Goal: Task Accomplishment & Management: Use online tool/utility

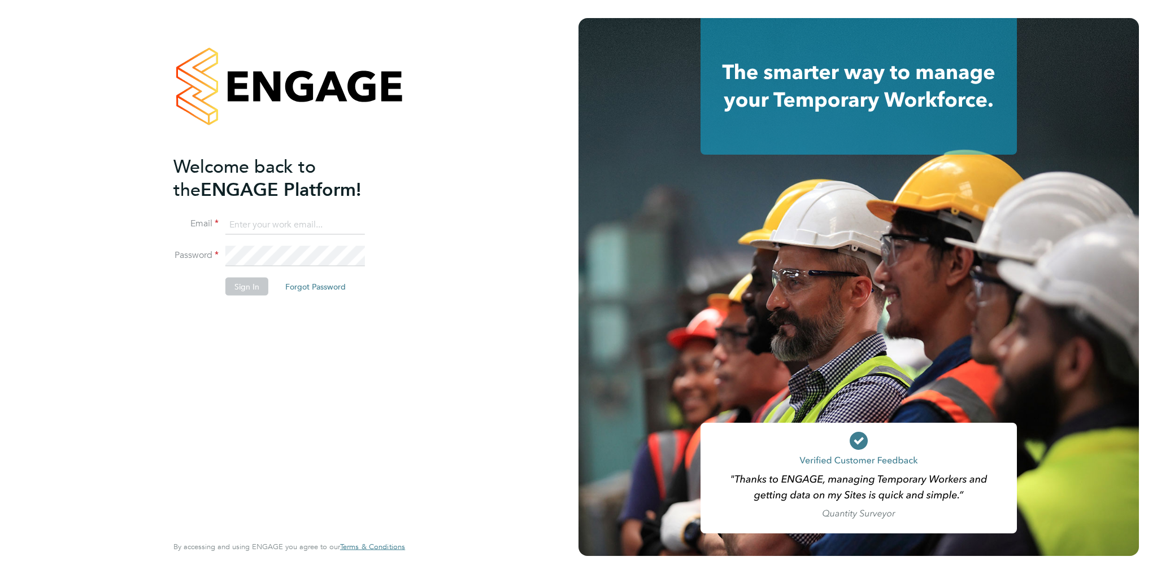
type input "[PERSON_NAME][EMAIL_ADDRESS][DOMAIN_NAME]"
click at [246, 282] on button "Sign In" at bounding box center [246, 286] width 43 height 18
click at [239, 292] on button "Sign In" at bounding box center [246, 286] width 43 height 18
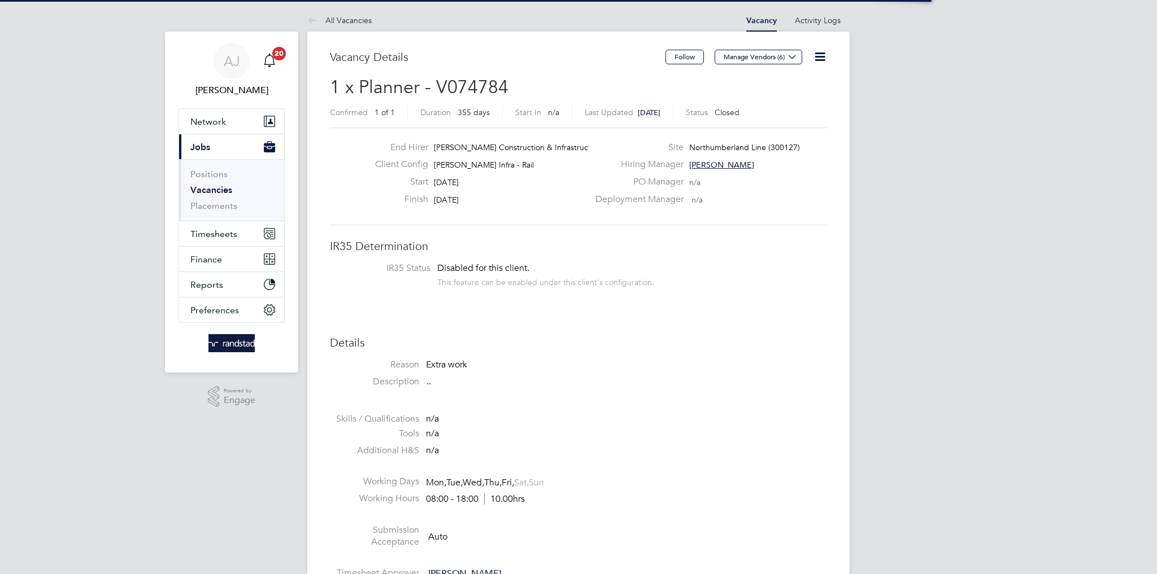
scroll to position [33, 79]
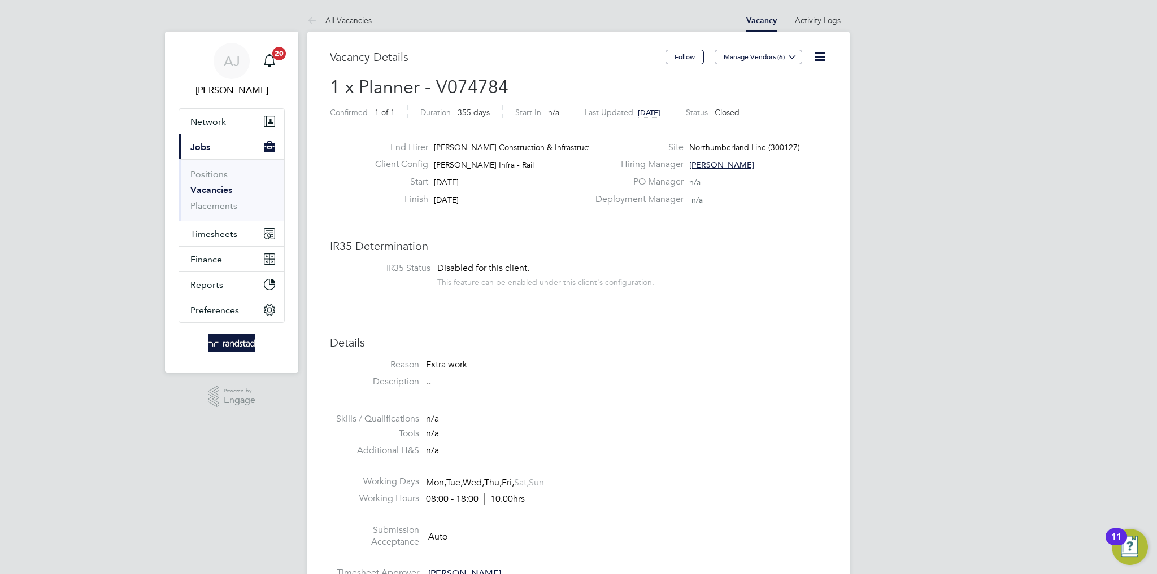
click at [206, 193] on link "Vacancies" at bounding box center [211, 190] width 42 height 11
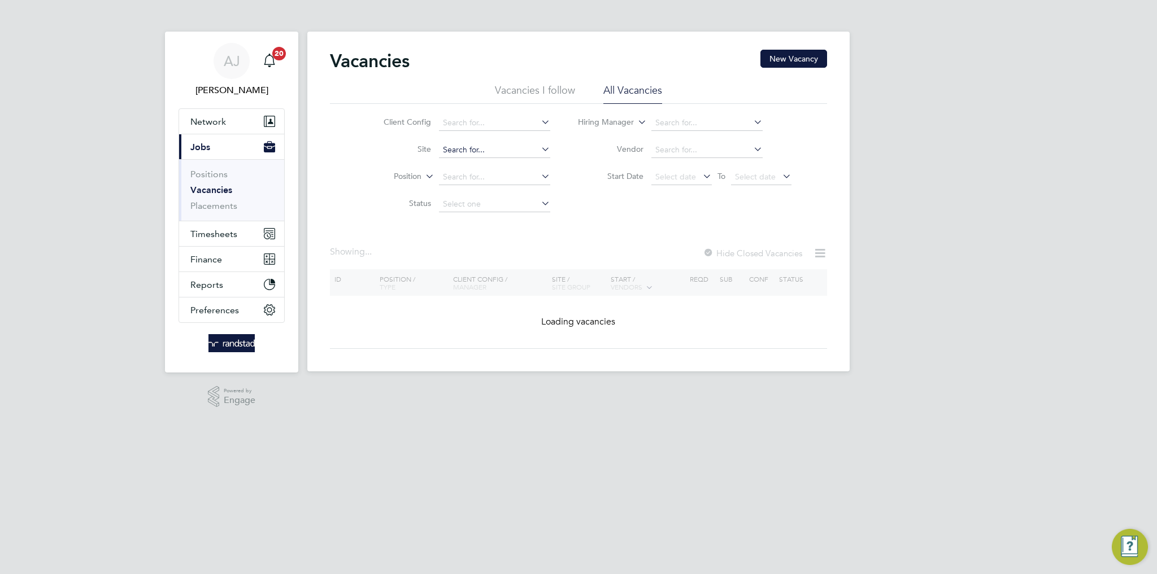
click at [466, 145] on input at bounding box center [494, 150] width 111 height 16
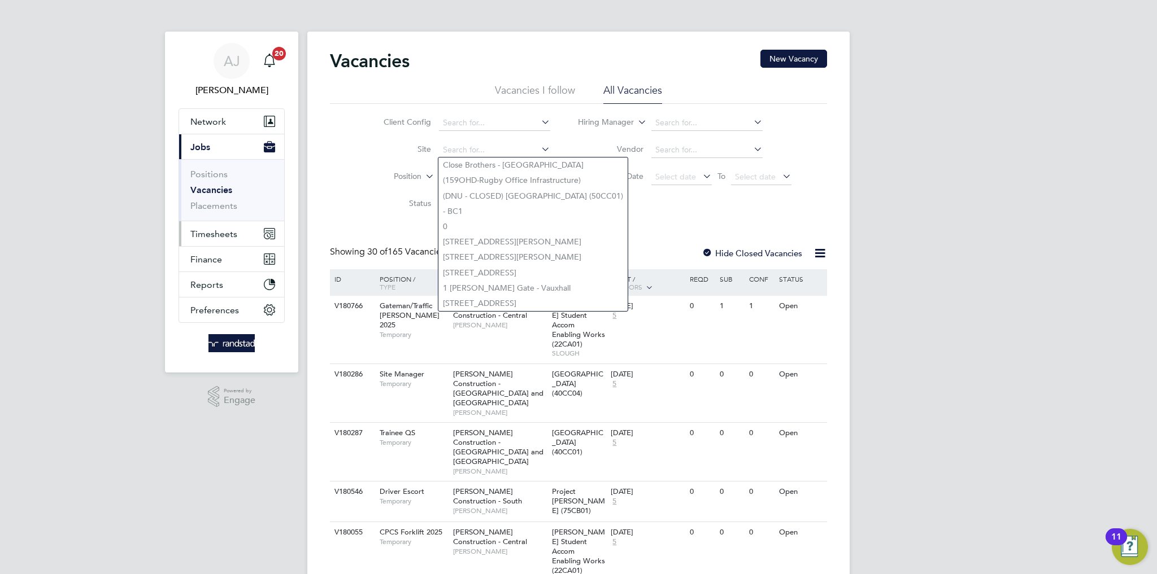
click at [206, 230] on span "Timesheets" at bounding box center [213, 234] width 47 height 11
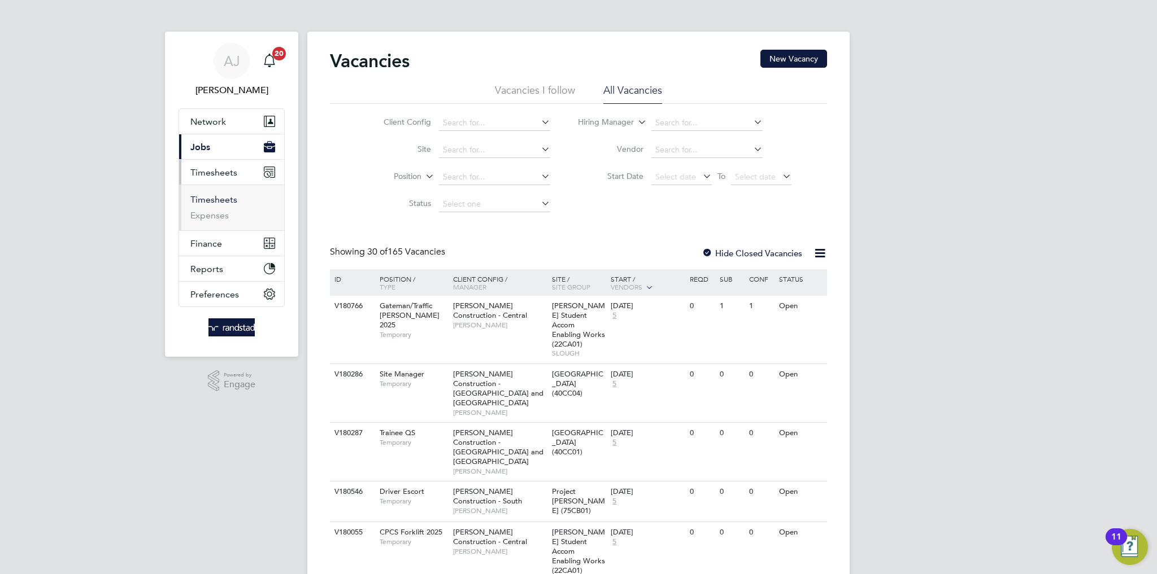
click at [212, 204] on link "Timesheets" at bounding box center [213, 199] width 47 height 11
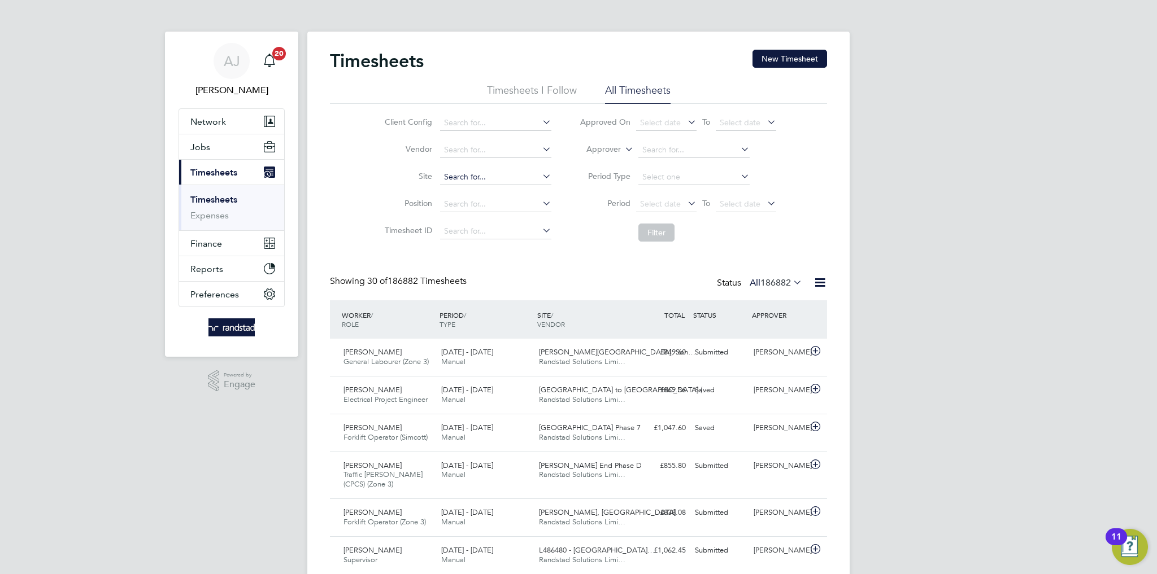
click at [465, 172] on input at bounding box center [495, 177] width 111 height 16
type input "Northumberland Line (300127)"
click at [653, 234] on button "Filter" at bounding box center [656, 233] width 36 height 18
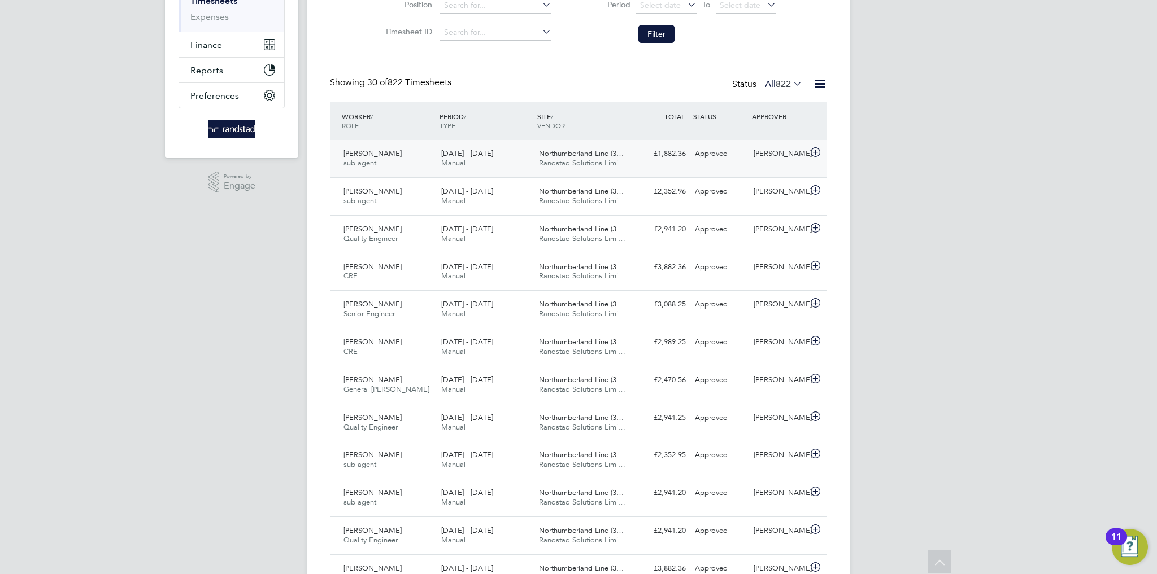
click at [651, 163] on div "£1,882.36 Approved" at bounding box center [660, 154] width 59 height 19
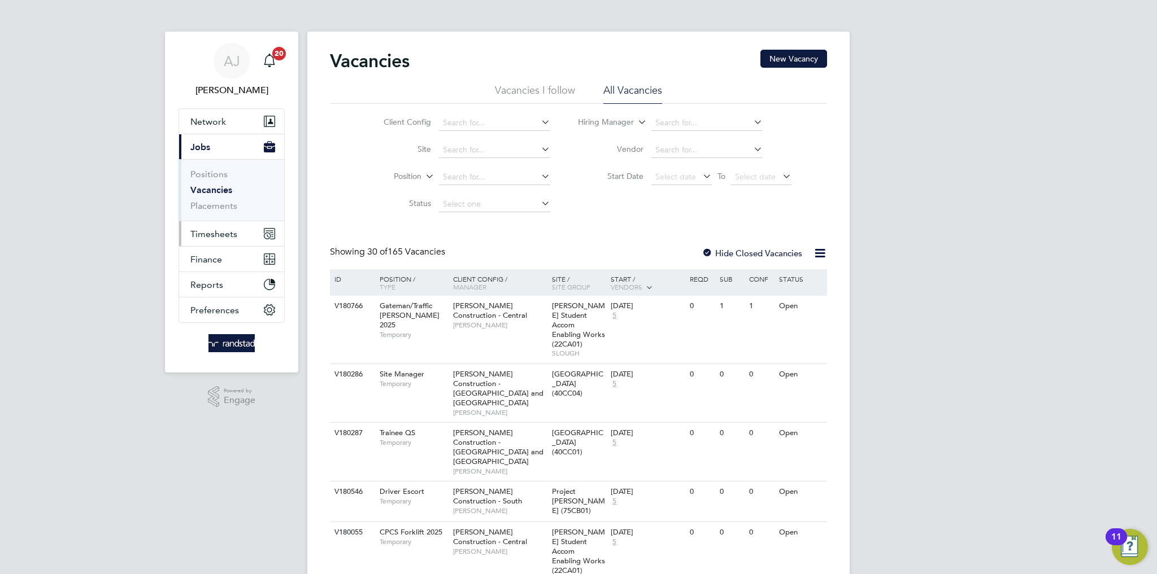
click at [204, 234] on span "Timesheets" at bounding box center [213, 234] width 47 height 11
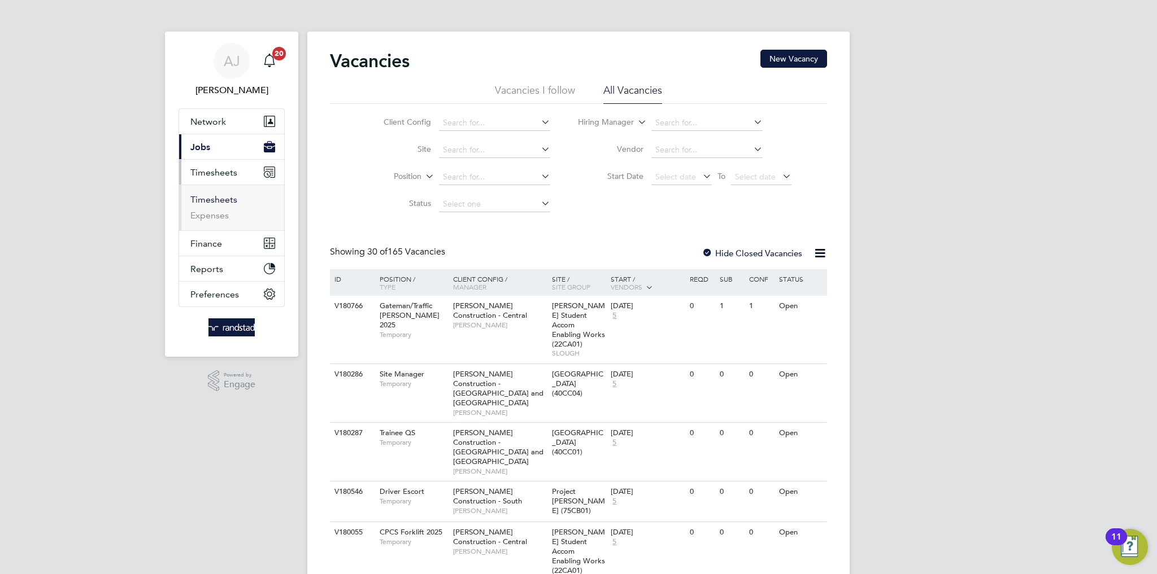
click at [220, 195] on link "Timesheets" at bounding box center [213, 199] width 47 height 11
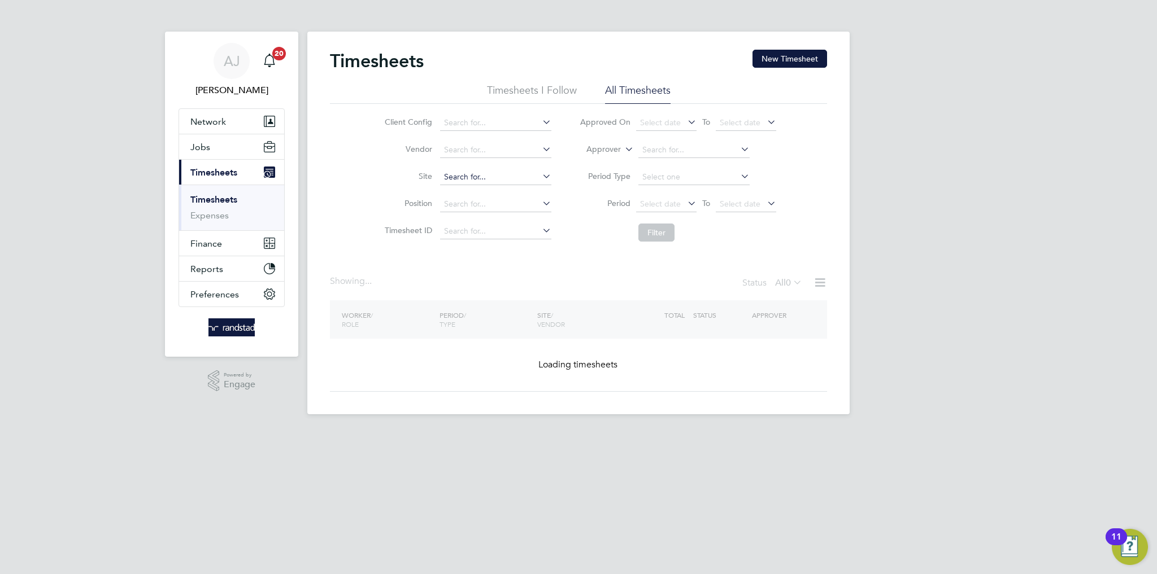
click at [483, 184] on input at bounding box center [495, 177] width 111 height 16
click at [482, 181] on input at bounding box center [495, 177] width 111 height 16
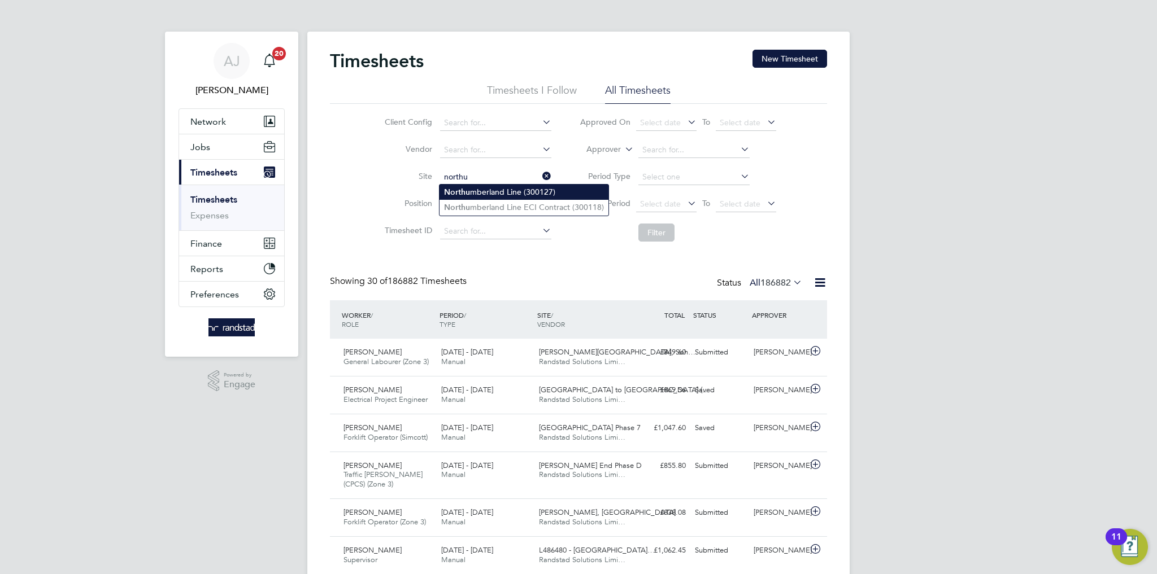
type input "Northumberland Line (300127)"
drag, startPoint x: 643, startPoint y: 246, endPoint x: 663, endPoint y: 237, distance: 21.5
click at [644, 246] on li "Filter" at bounding box center [677, 232] width 225 height 29
click at [664, 237] on button "Filter" at bounding box center [656, 233] width 36 height 18
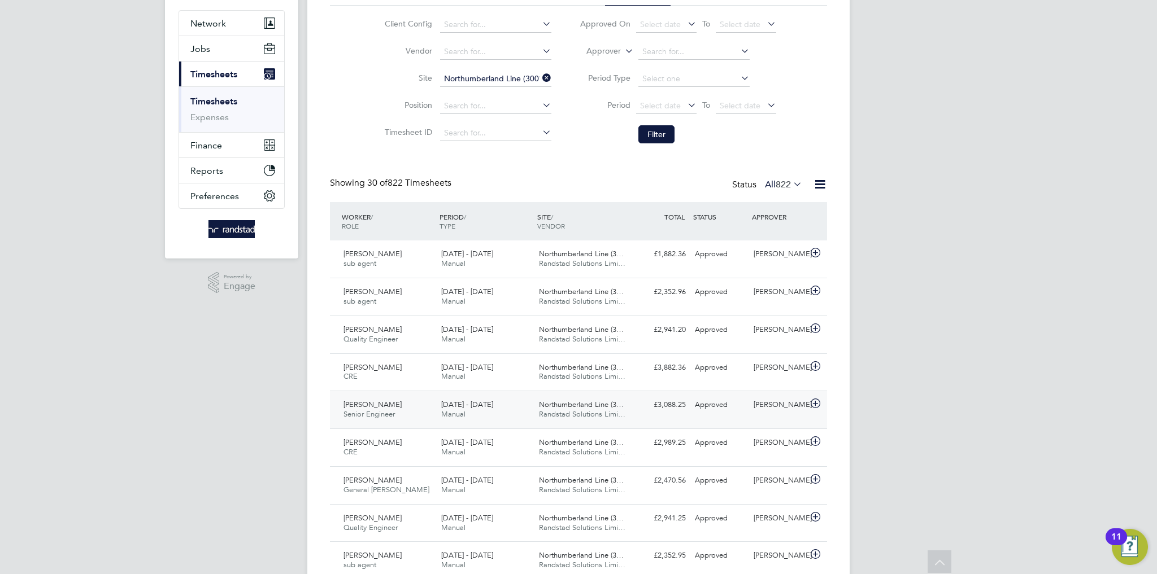
click at [726, 426] on div "[PERSON_NAME] Senior Engineer [DATE] - [DATE] [DATE] - [DATE] Manual Northumber…" at bounding box center [578, 410] width 497 height 38
